Goal: Task Accomplishment & Management: Manage account settings

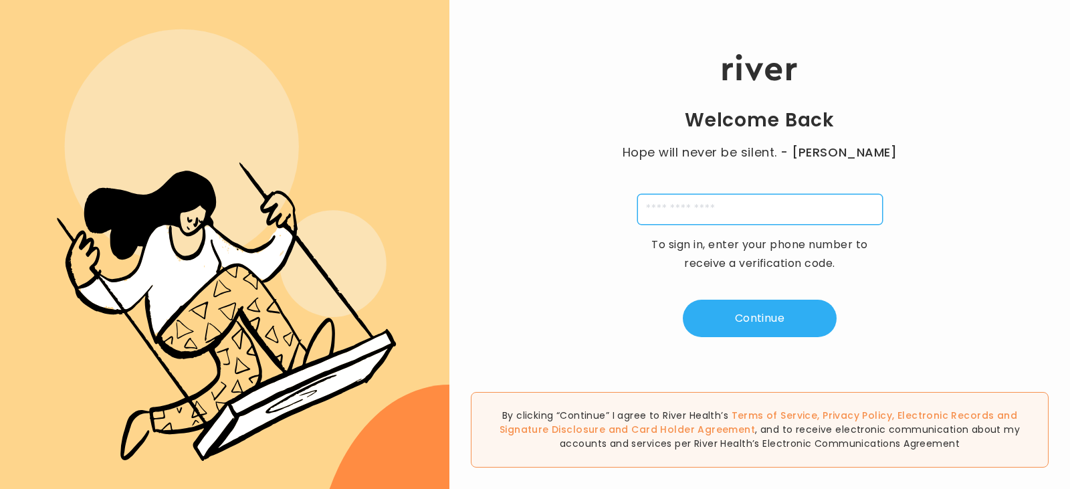
click at [739, 203] on input "tel" at bounding box center [761, 209] width 246 height 31
type input "**********"
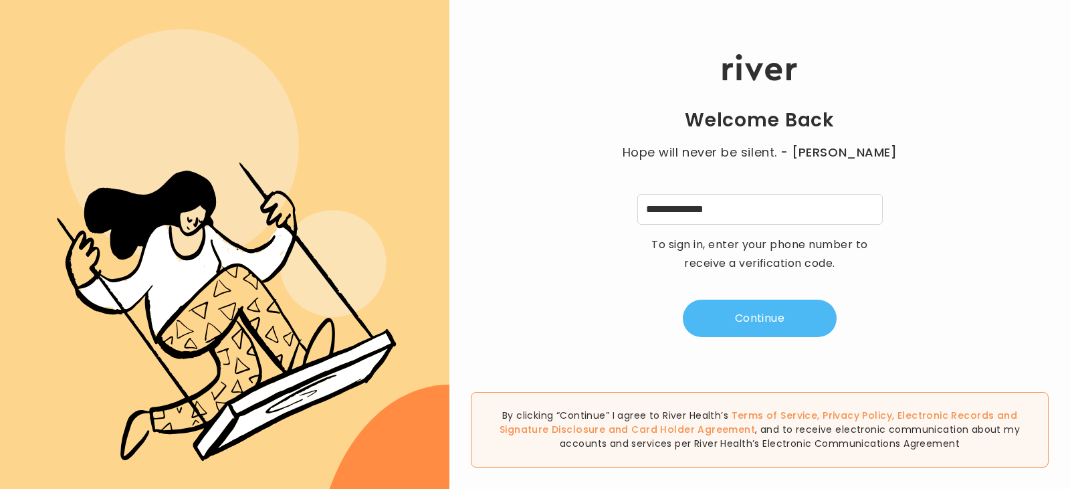
click at [741, 306] on button "Continue" at bounding box center [760, 318] width 154 height 37
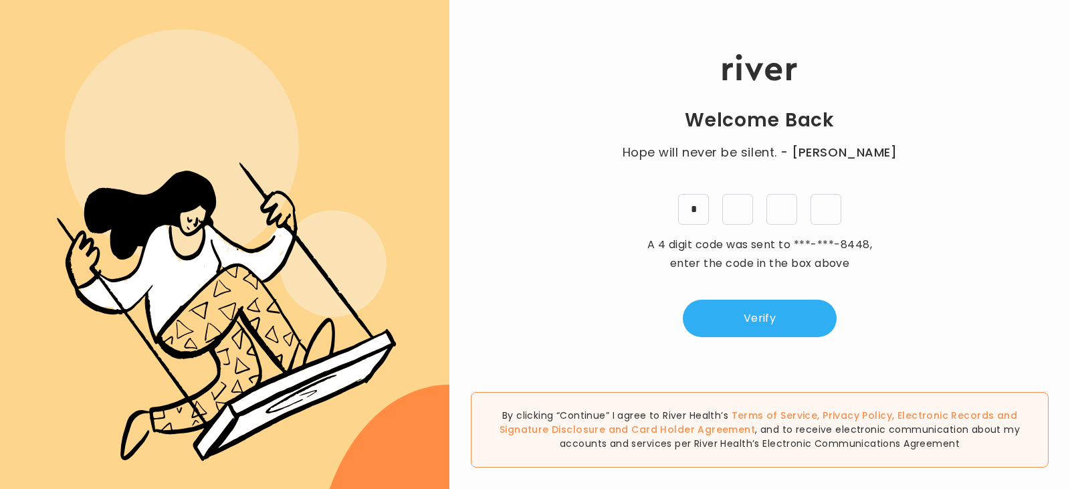
type input "*"
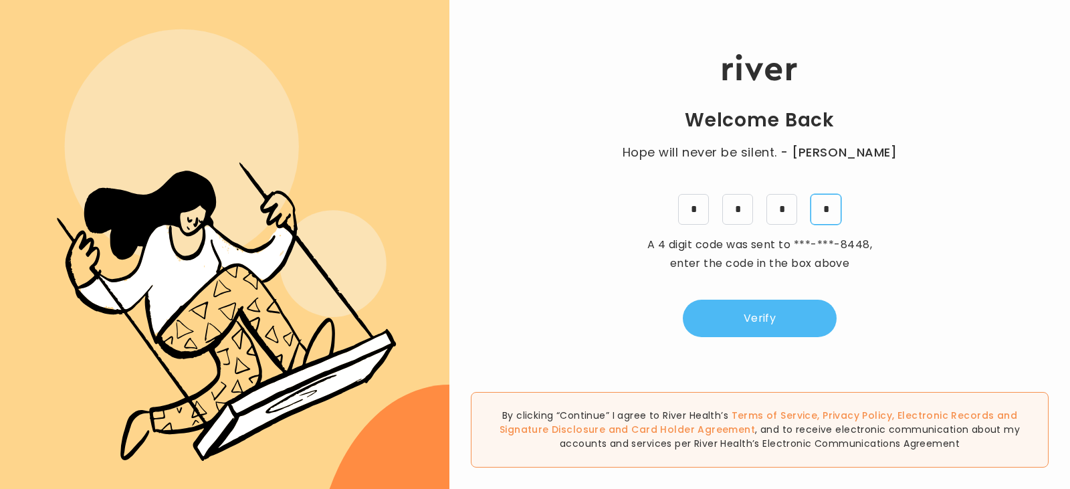
type input "*"
click at [750, 318] on button "Verify" at bounding box center [760, 318] width 154 height 37
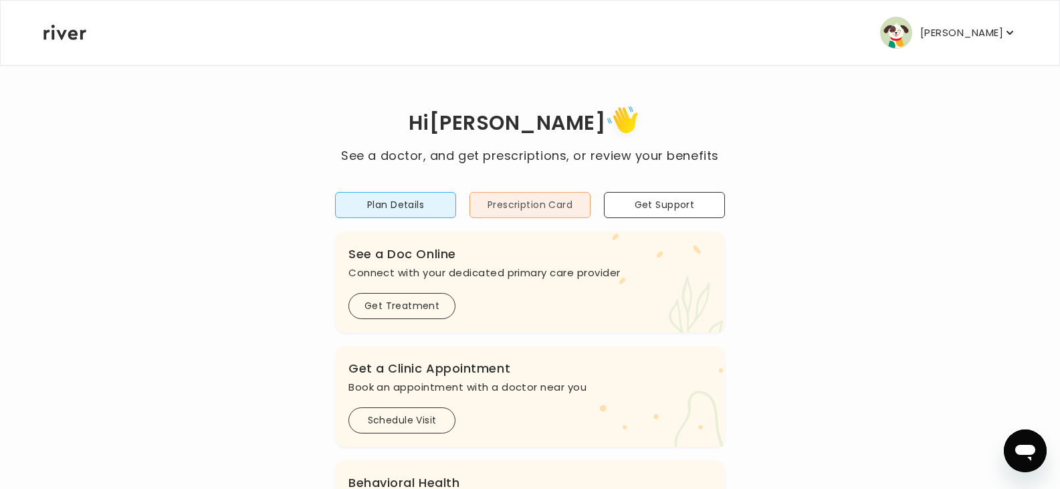
click at [541, 202] on button "Prescription Card" at bounding box center [530, 205] width 121 height 26
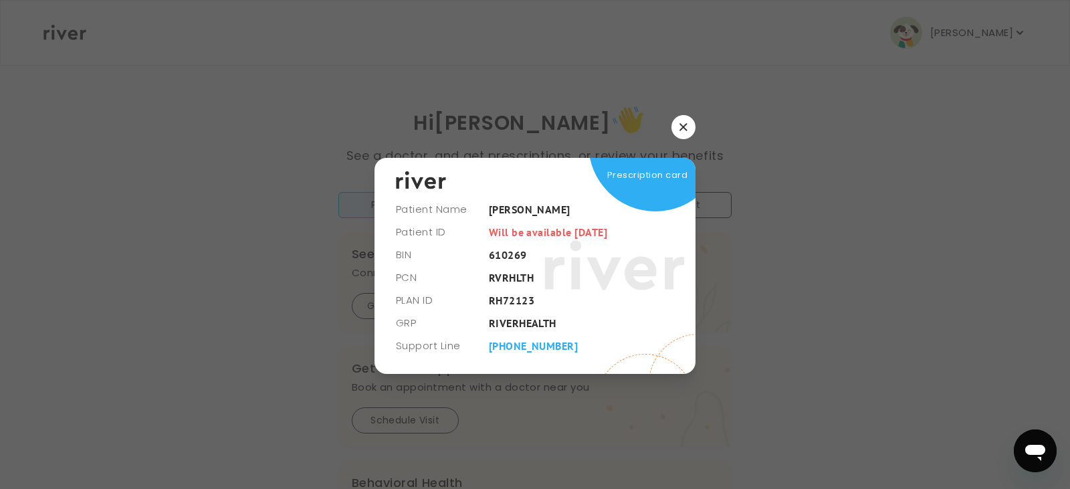
click at [686, 123] on icon "button" at bounding box center [684, 127] width 8 height 8
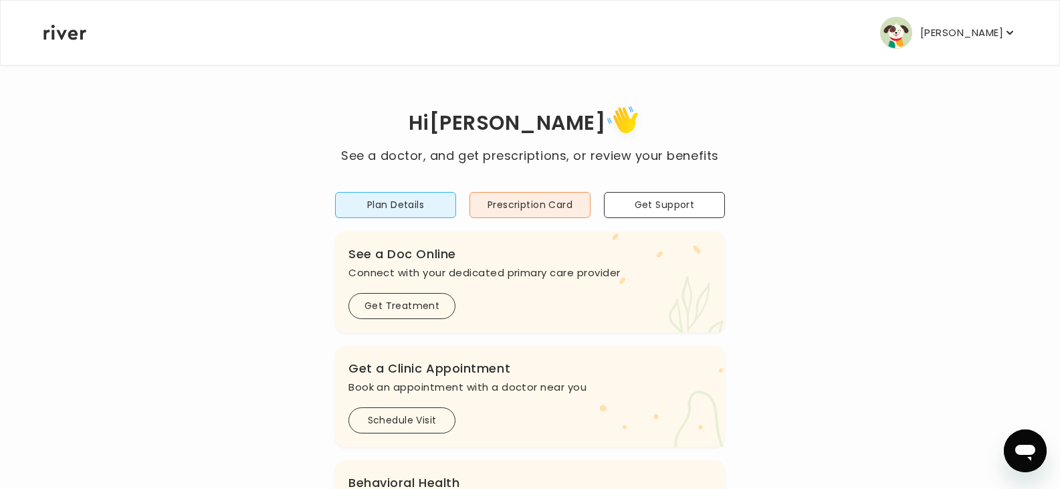
click at [949, 35] on p "Patricia Kirkland" at bounding box center [962, 32] width 83 height 19
